Goal: Task Accomplishment & Management: Complete application form

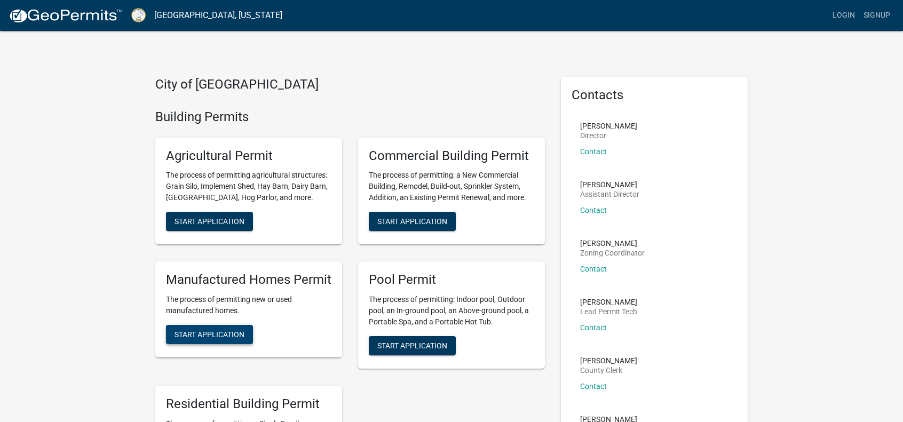
click at [214, 340] on button "Start Application" at bounding box center [209, 334] width 87 height 19
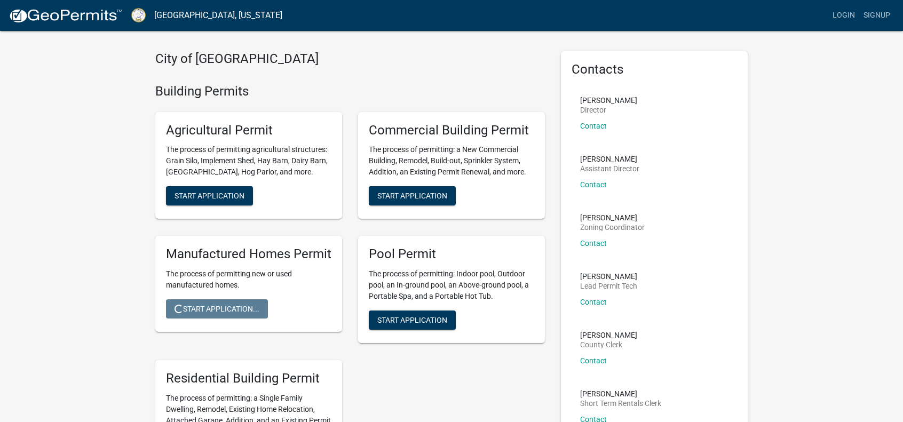
scroll to position [53, 0]
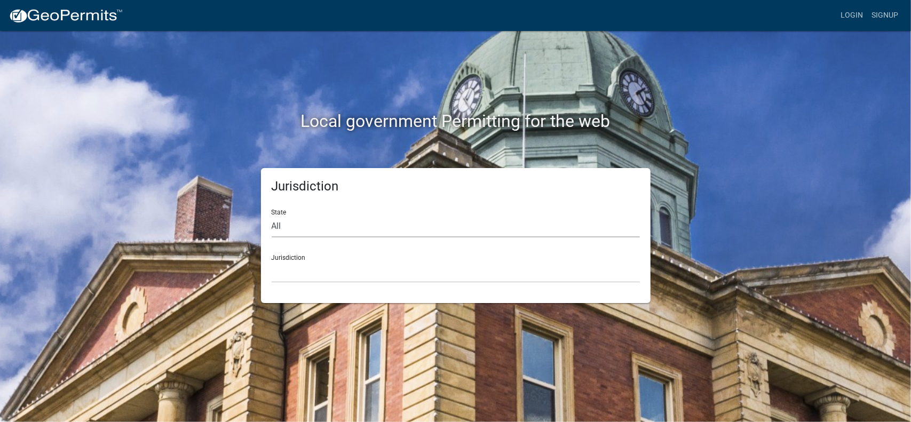
click at [343, 226] on select "All [US_STATE] [US_STATE] [US_STATE] [US_STATE] [US_STATE] [US_STATE] [US_STATE…" at bounding box center [456, 227] width 368 height 22
select select "[US_STATE]"
click at [272, 216] on select "All [US_STATE] [US_STATE] [US_STATE] [US_STATE] [US_STATE] [US_STATE] [US_STATE…" at bounding box center [456, 227] width 368 height 22
drag, startPoint x: 336, startPoint y: 235, endPoint x: 319, endPoint y: 272, distance: 39.9
click at [319, 272] on select "[GEOGRAPHIC_DATA], [US_STATE][PERSON_NAME][GEOGRAPHIC_DATA], [US_STATE][PERSON_…" at bounding box center [456, 272] width 368 height 22
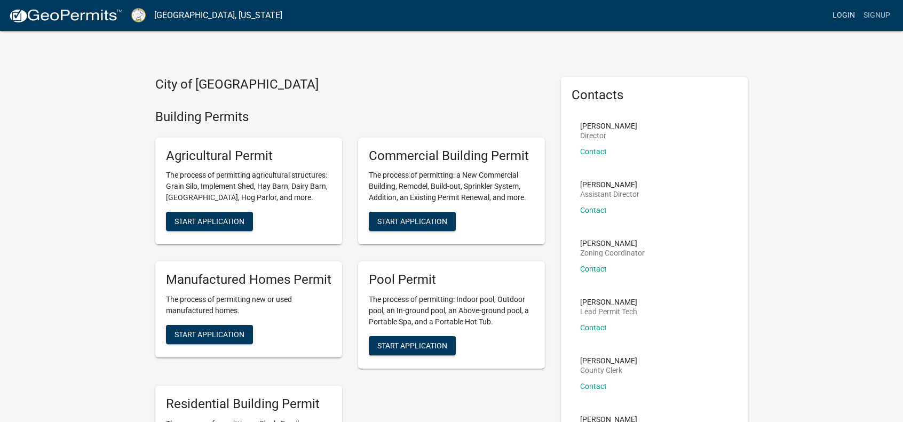
click at [839, 11] on link "Login" at bounding box center [843, 15] width 31 height 20
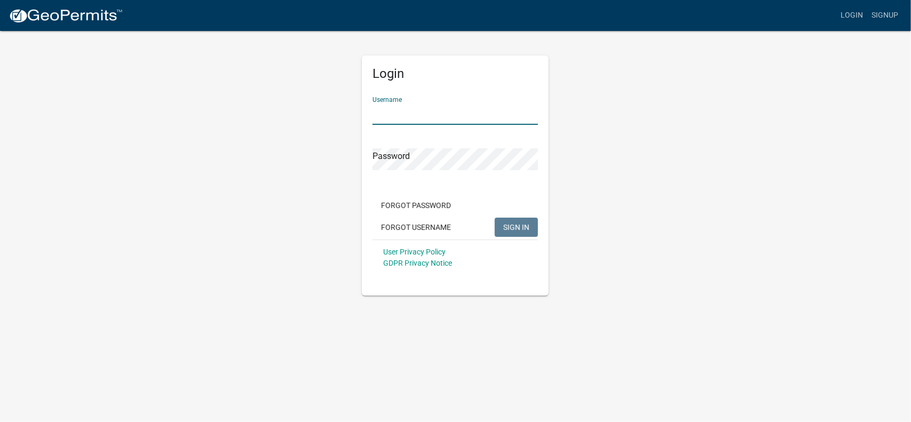
click at [420, 114] on input "Username" at bounding box center [454, 114] width 165 height 22
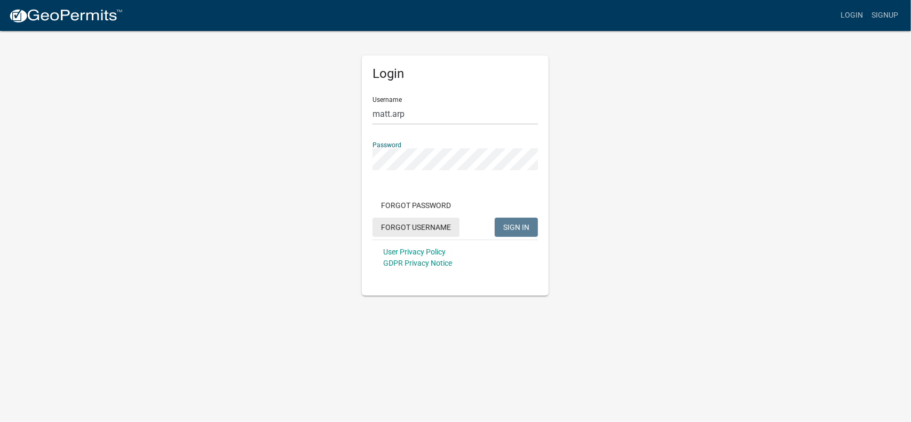
click at [416, 228] on div "Forgot Password Forgot Username SIGN IN" at bounding box center [454, 218] width 165 height 44
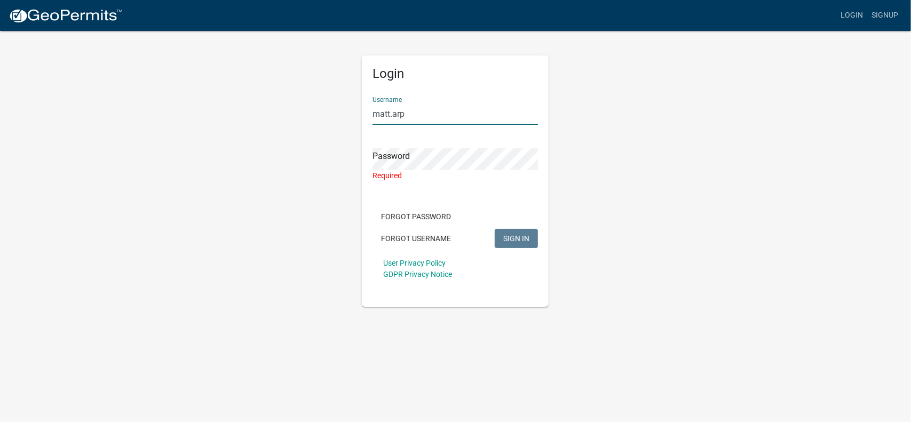
drag, startPoint x: 419, startPoint y: 112, endPoint x: 387, endPoint y: 116, distance: 32.9
click at [387, 116] on input "matt.arp" at bounding box center [454, 114] width 165 height 22
type input "[PERSON_NAME]"
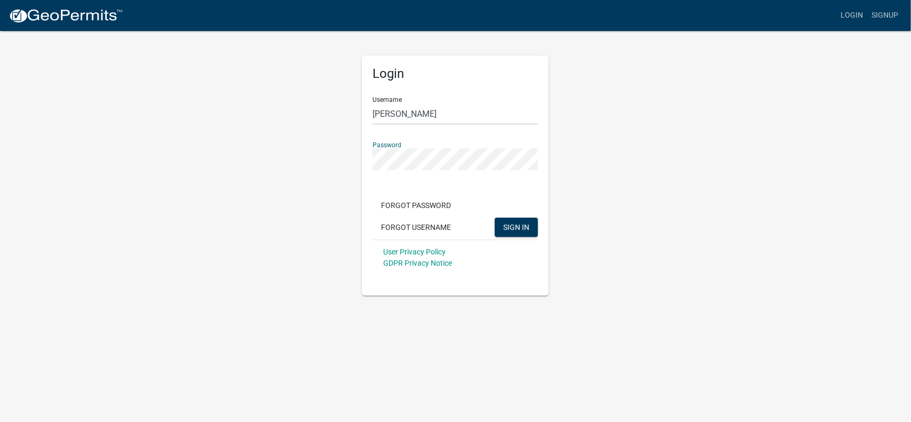
click at [495, 218] on button "SIGN IN" at bounding box center [516, 227] width 43 height 19
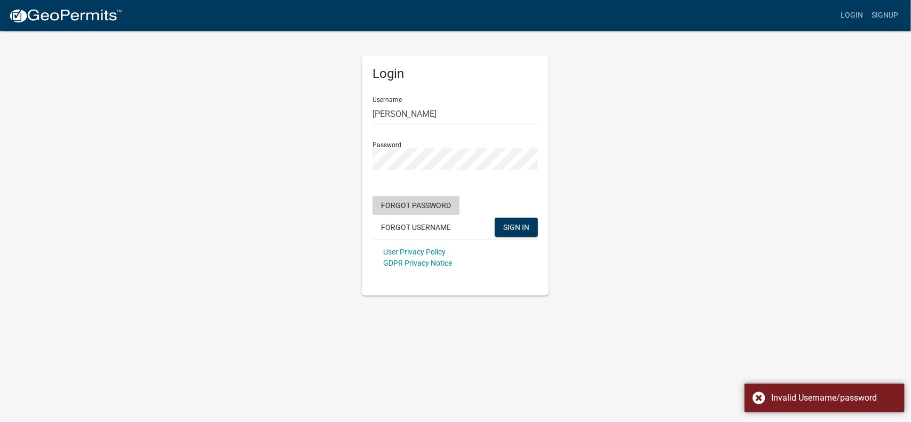
click at [421, 208] on button "Forgot Password" at bounding box center [415, 205] width 87 height 19
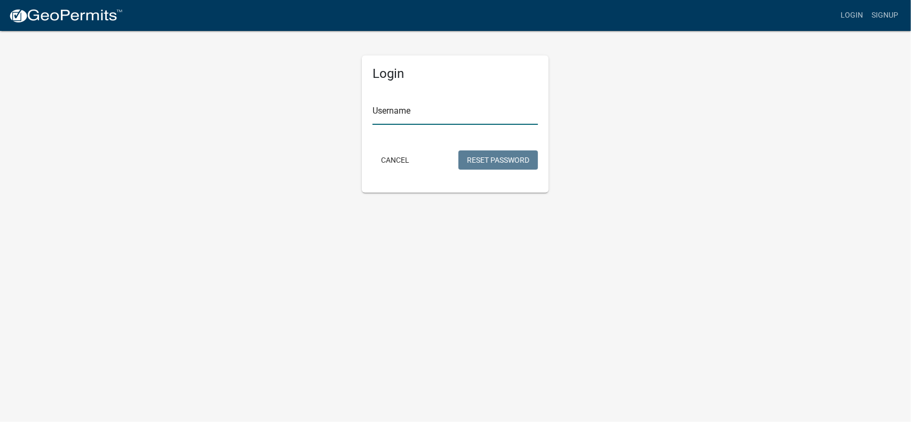
click at [441, 122] on input "Username" at bounding box center [454, 114] width 165 height 22
click at [442, 107] on input "[PERSON_NAME]" at bounding box center [454, 114] width 165 height 22
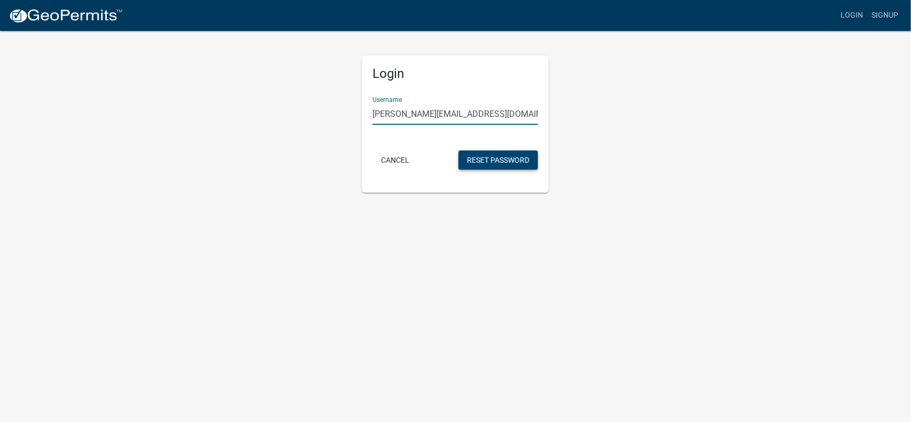
click at [508, 165] on button "Reset Password" at bounding box center [497, 159] width 79 height 19
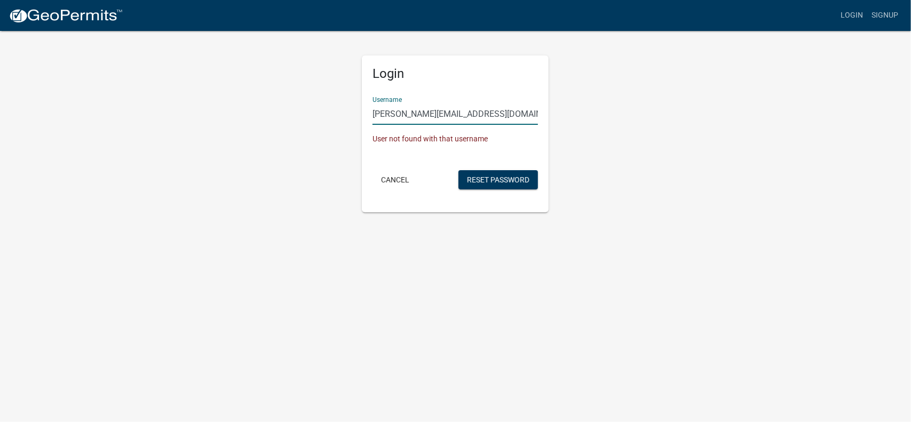
drag, startPoint x: 455, startPoint y: 110, endPoint x: 290, endPoint y: 106, distance: 165.4
click at [290, 106] on div "Login Username [PERSON_NAME][EMAIL_ADDRESS][DOMAIN_NAME] User not found with th…" at bounding box center [456, 121] width 608 height 182
click at [390, 106] on input "[PERSON_NAME][EMAIL_ADDRESS][DOMAIN_NAME]" at bounding box center [454, 114] width 165 height 22
type input "[PERSON_NAME][EMAIL_ADDRESS][DOMAIN_NAME]"
click at [475, 178] on button "Reset Password" at bounding box center [497, 179] width 79 height 19
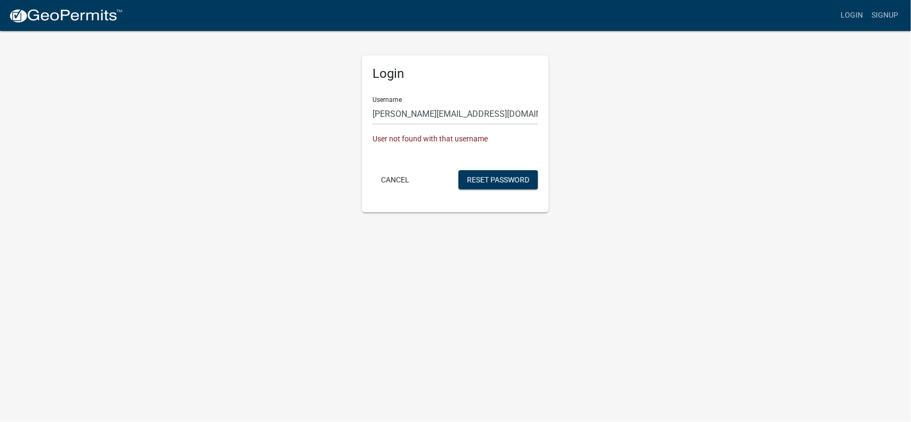
click at [435, 194] on div "Login Username [PERSON_NAME][EMAIL_ADDRESS][DOMAIN_NAME] User not found with th…" at bounding box center [455, 133] width 187 height 157
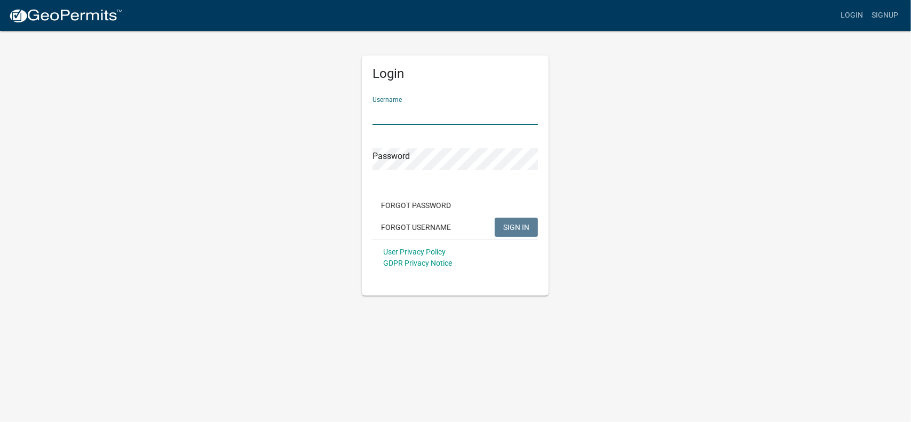
click at [427, 117] on input "Username" at bounding box center [454, 114] width 165 height 22
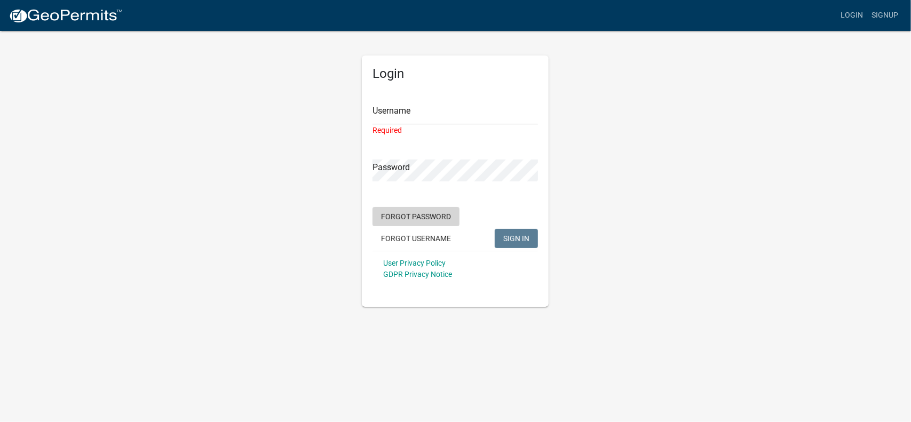
click at [405, 206] on form "Username Required Password Forgot Password Forgot Username SIGN IN User Privacy…" at bounding box center [454, 187] width 165 height 198
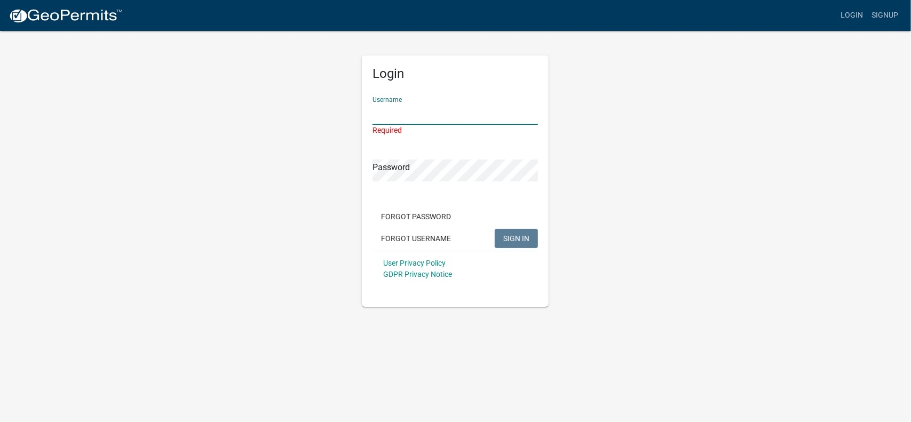
click at [432, 116] on input "Username" at bounding box center [454, 114] width 165 height 22
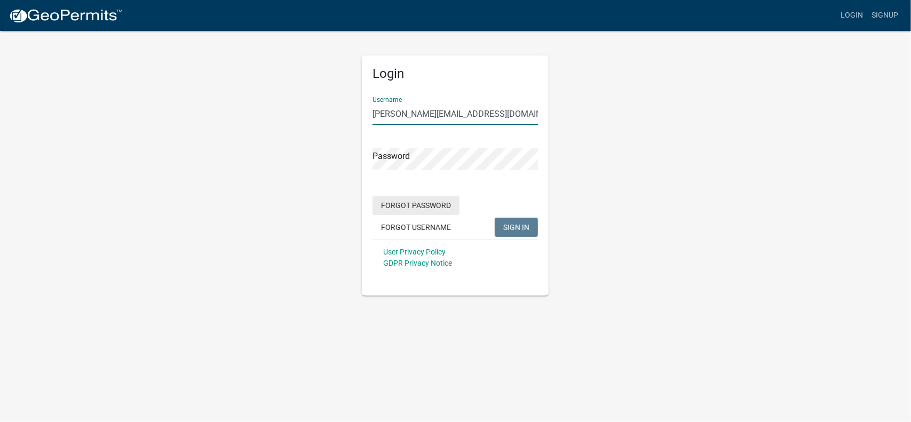
type input "amiller@mdccivil.com"
click at [433, 210] on button "Forgot Password" at bounding box center [415, 205] width 87 height 19
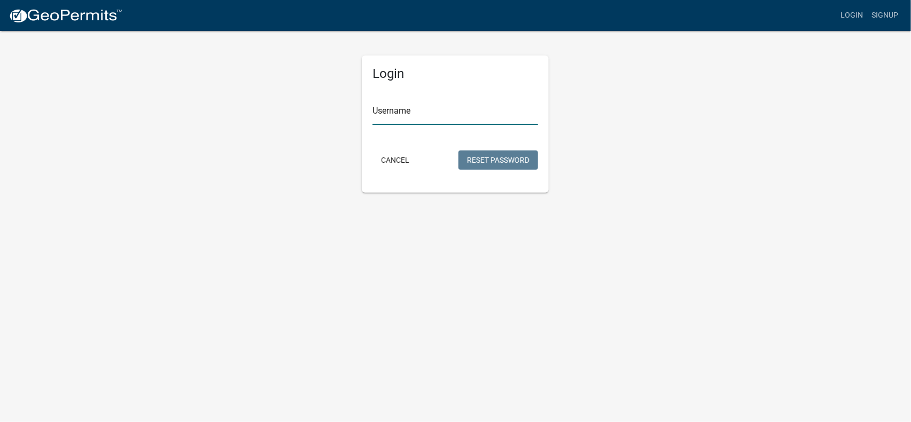
click at [410, 121] on input "Username" at bounding box center [454, 114] width 165 height 22
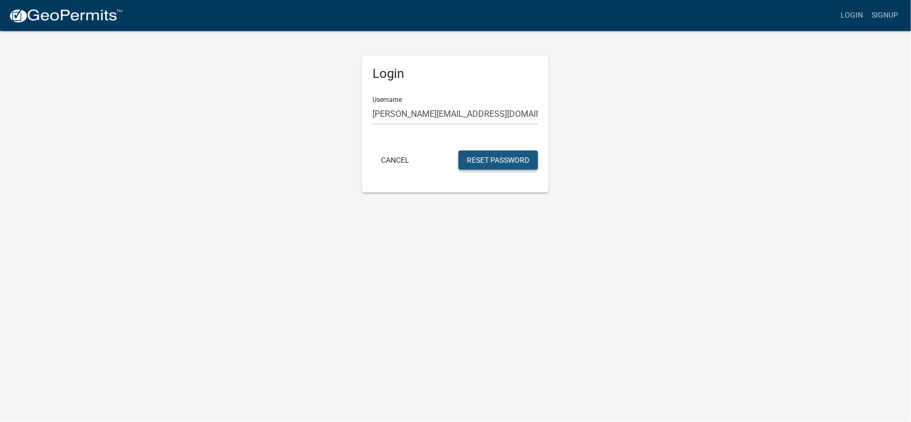
click at [497, 160] on button "Reset Password" at bounding box center [497, 159] width 79 height 19
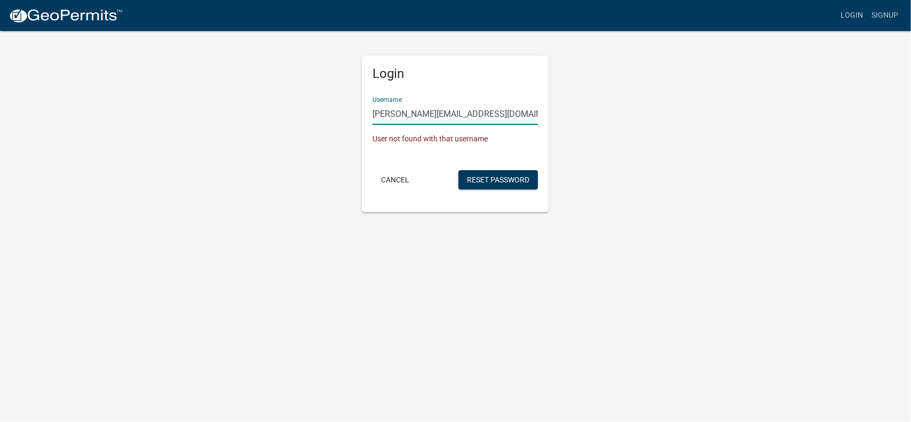
click at [394, 116] on input "[PERSON_NAME][EMAIL_ADDRESS][DOMAIN_NAME]" at bounding box center [454, 114] width 165 height 22
drag, startPoint x: 398, startPoint y: 116, endPoint x: 316, endPoint y: 109, distance: 81.9
click at [316, 109] on div "Login Username [PERSON_NAME][EMAIL_ADDRESS][DOMAIN_NAME] User not found with th…" at bounding box center [456, 121] width 608 height 182
type input "info@mdccivil.com"
click at [474, 175] on button "Reset Password" at bounding box center [497, 179] width 79 height 19
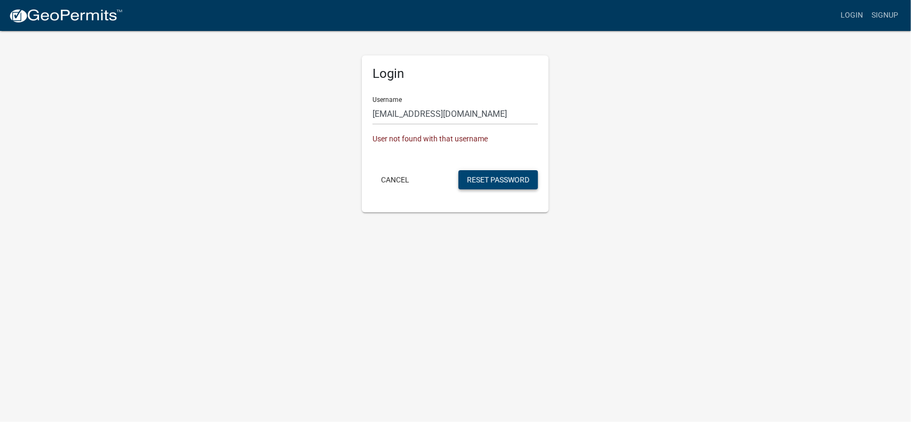
click at [474, 175] on button "Reset Password" at bounding box center [497, 179] width 79 height 19
drag, startPoint x: 460, startPoint y: 114, endPoint x: 332, endPoint y: 109, distance: 128.1
click at [332, 109] on div "Login Username info@mdccivil.com User not found with that username Cancel Reset…" at bounding box center [456, 121] width 608 height 182
click at [330, 109] on div "Login Username info@mdccivil.com User not found with that username Cancel Reset…" at bounding box center [456, 121] width 608 height 182
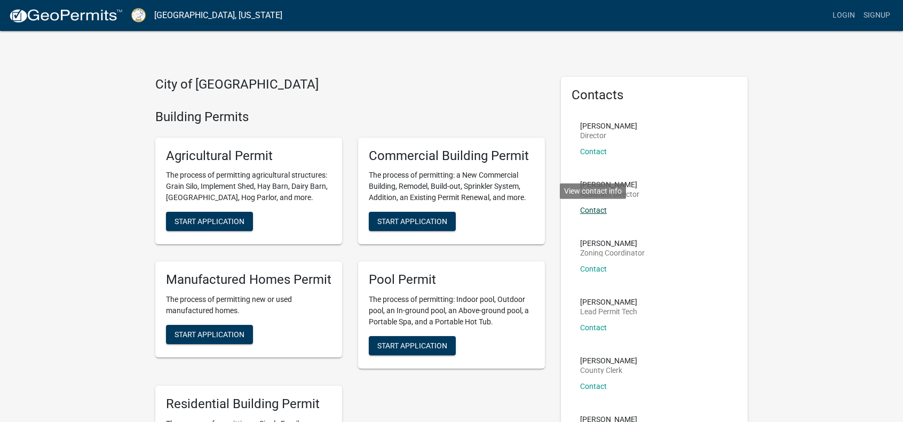
click at [591, 208] on link "Contact" at bounding box center [593, 210] width 27 height 9
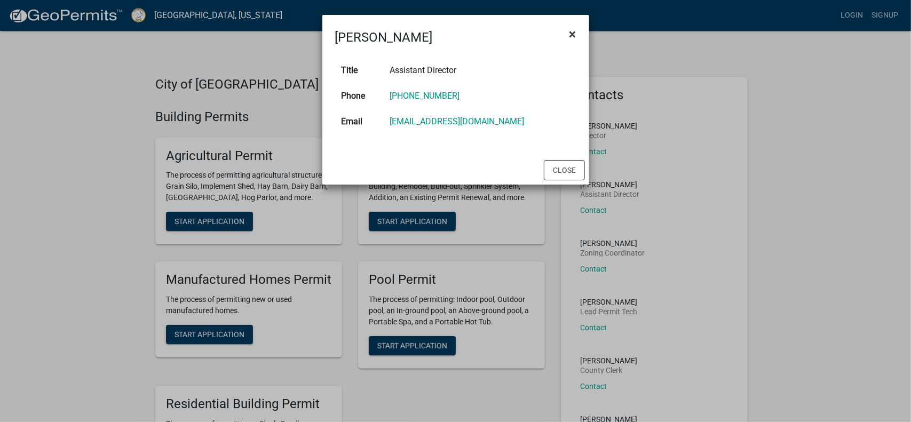
click at [573, 31] on span "×" at bounding box center [572, 34] width 7 height 15
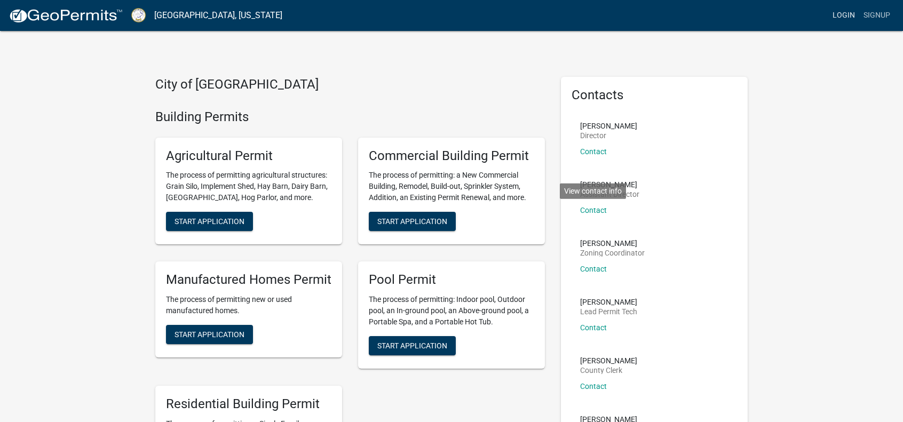
click at [848, 17] on link "Login" at bounding box center [843, 15] width 31 height 20
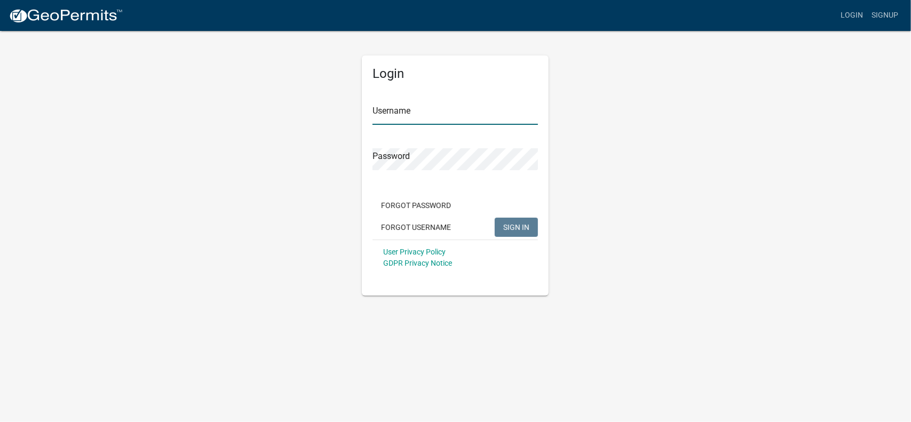
click at [427, 121] on input "Username" at bounding box center [454, 114] width 165 height 22
type input "[PERSON_NAME]"
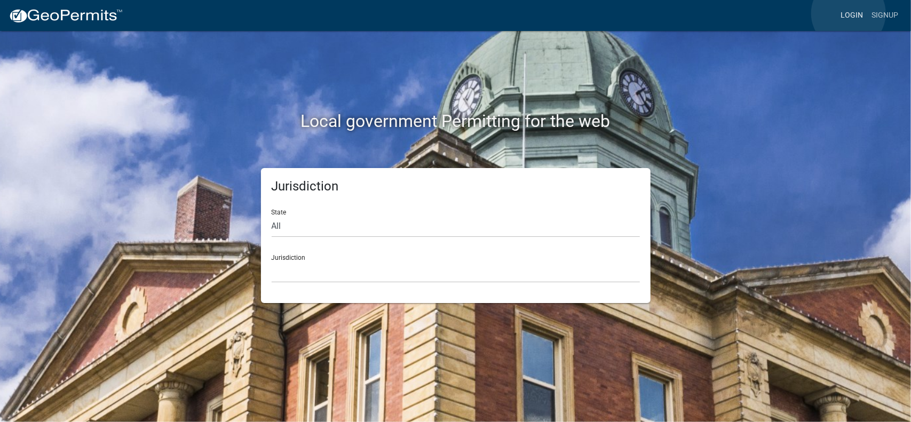
click at [848, 13] on link "Login" at bounding box center [851, 15] width 31 height 20
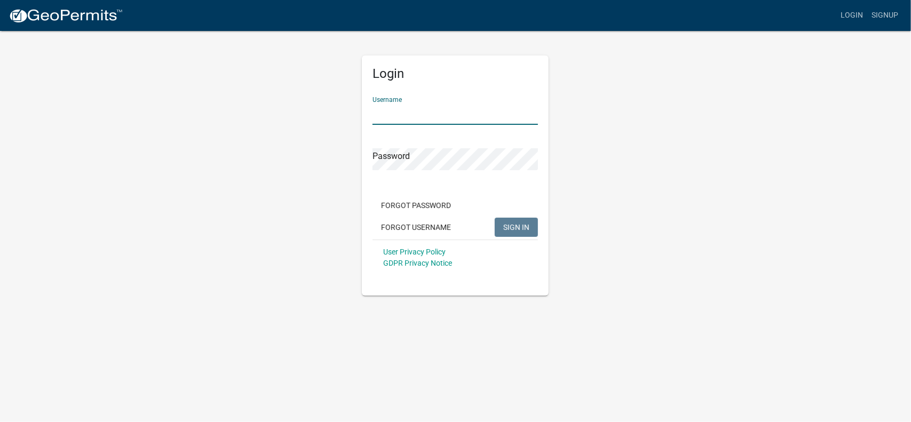
click at [432, 116] on input "Username" at bounding box center [454, 114] width 165 height 22
type input "matt@mdccivil"
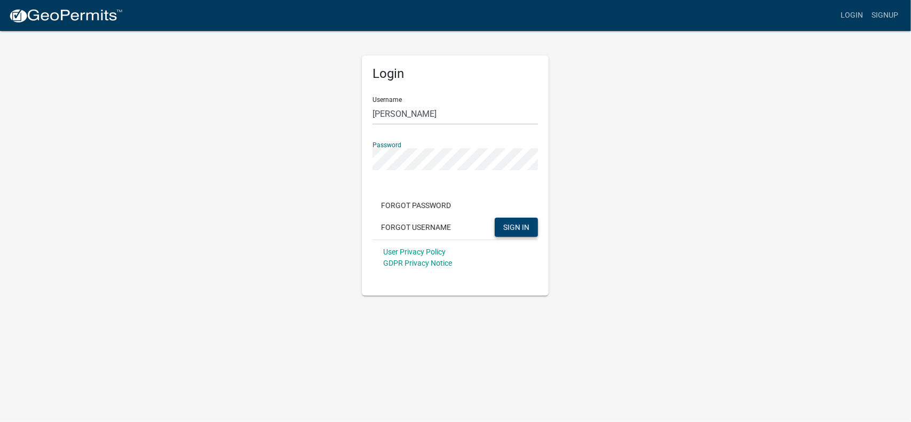
click at [520, 229] on span "SIGN IN" at bounding box center [516, 226] width 26 height 9
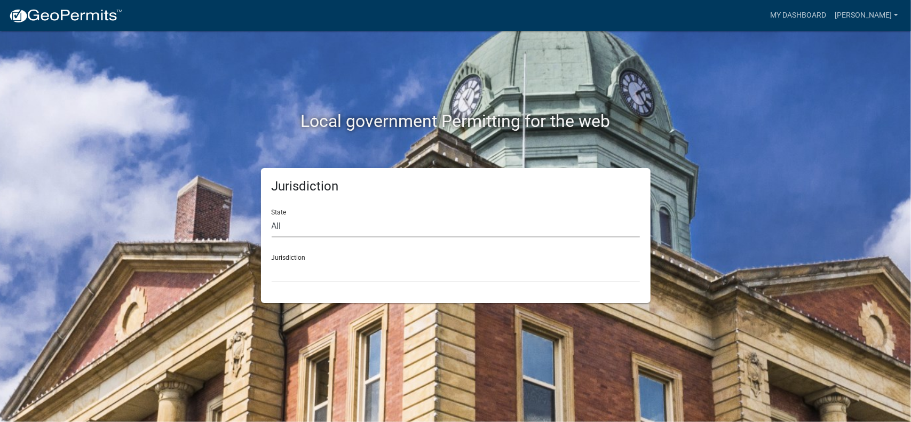
click at [351, 228] on select "All [US_STATE] [US_STATE] [US_STATE] [US_STATE] [US_STATE] [US_STATE] [US_STATE…" at bounding box center [456, 227] width 368 height 22
select select "[US_STATE]"
click at [272, 216] on select "All [US_STATE] [US_STATE] [US_STATE] [US_STATE] [US_STATE] [US_STATE] [US_STATE…" at bounding box center [456, 227] width 368 height 22
click at [334, 274] on select "[GEOGRAPHIC_DATA], [US_STATE][PERSON_NAME][GEOGRAPHIC_DATA], [US_STATE][PERSON_…" at bounding box center [456, 272] width 368 height 22
